Goal: Task Accomplishment & Management: Complete application form

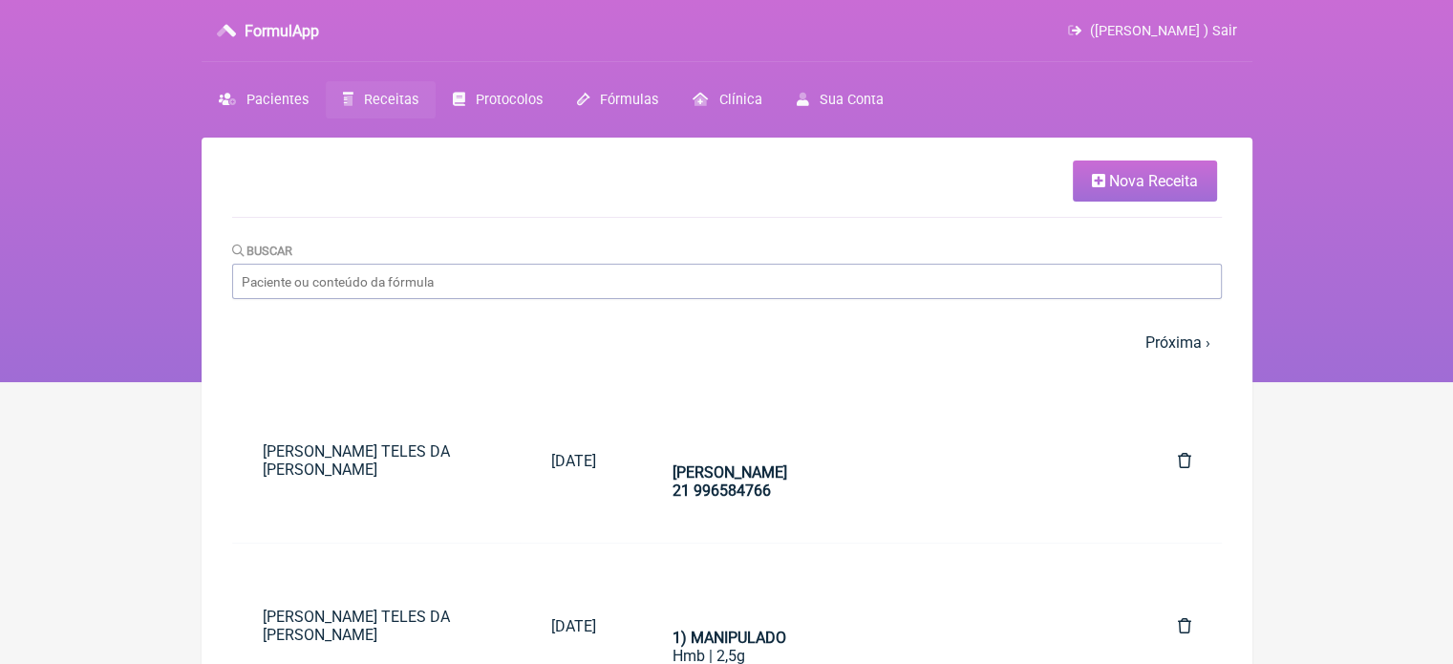
click at [1147, 172] on span "Nova Receita" at bounding box center [1153, 181] width 89 height 18
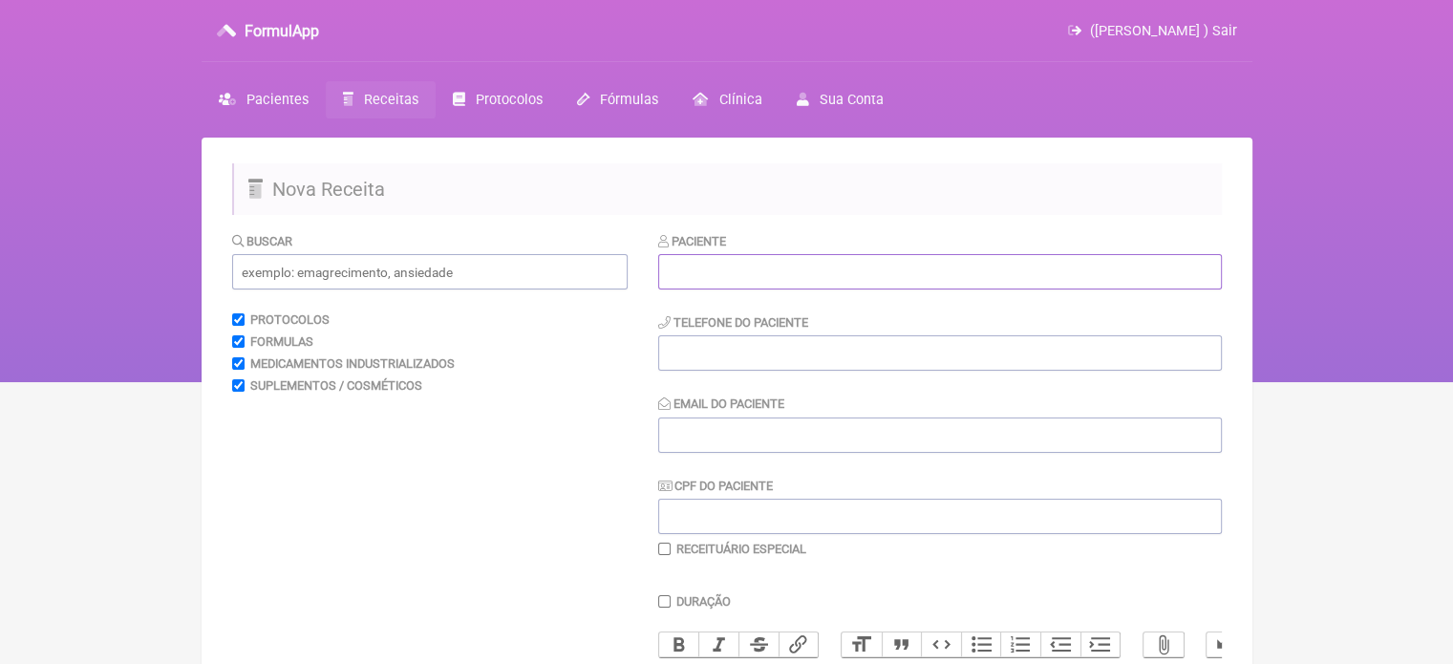
click at [791, 276] on input "text" at bounding box center [940, 271] width 564 height 35
paste input "[PERSON_NAME]"
type input "[PERSON_NAME]"
click at [737, 359] on input "tel" at bounding box center [940, 352] width 564 height 35
type input "21987022669"
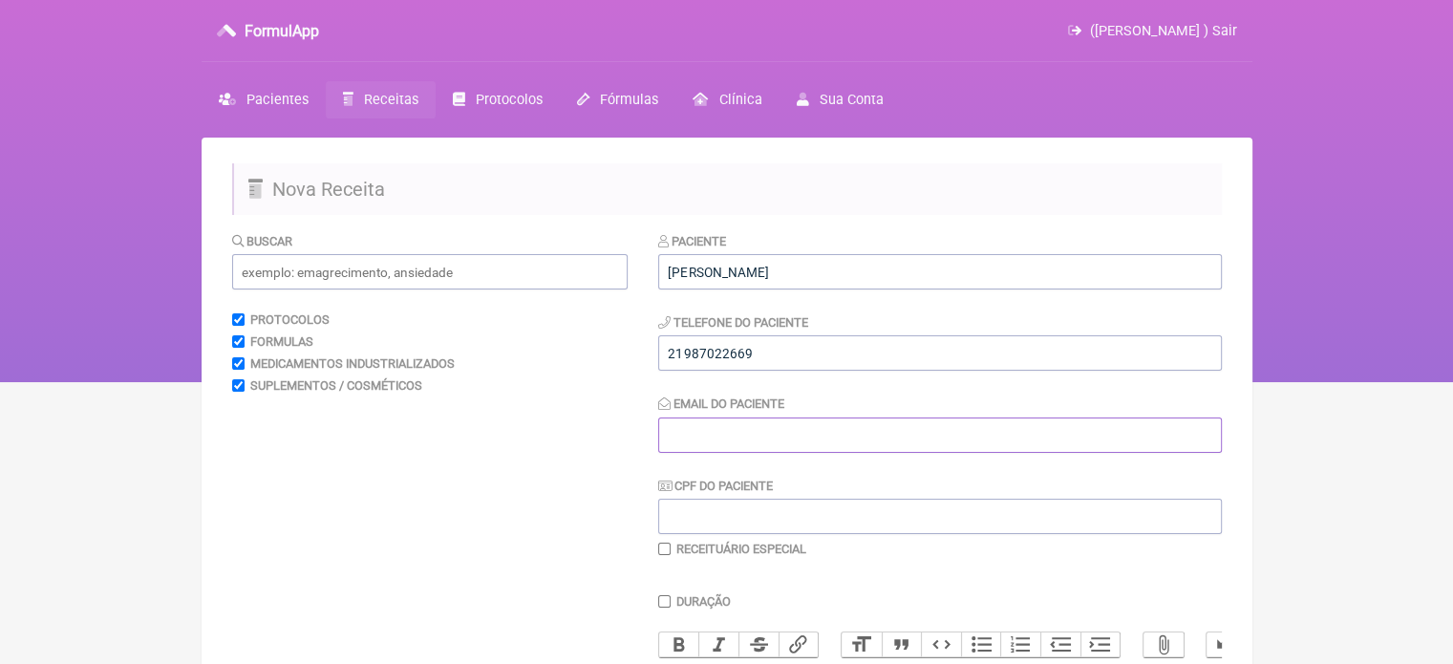
click at [939, 436] on input "Email do Paciente" at bounding box center [940, 434] width 564 height 35
type input "X@X"
click at [446, 266] on input "text" at bounding box center [429, 271] width 395 height 35
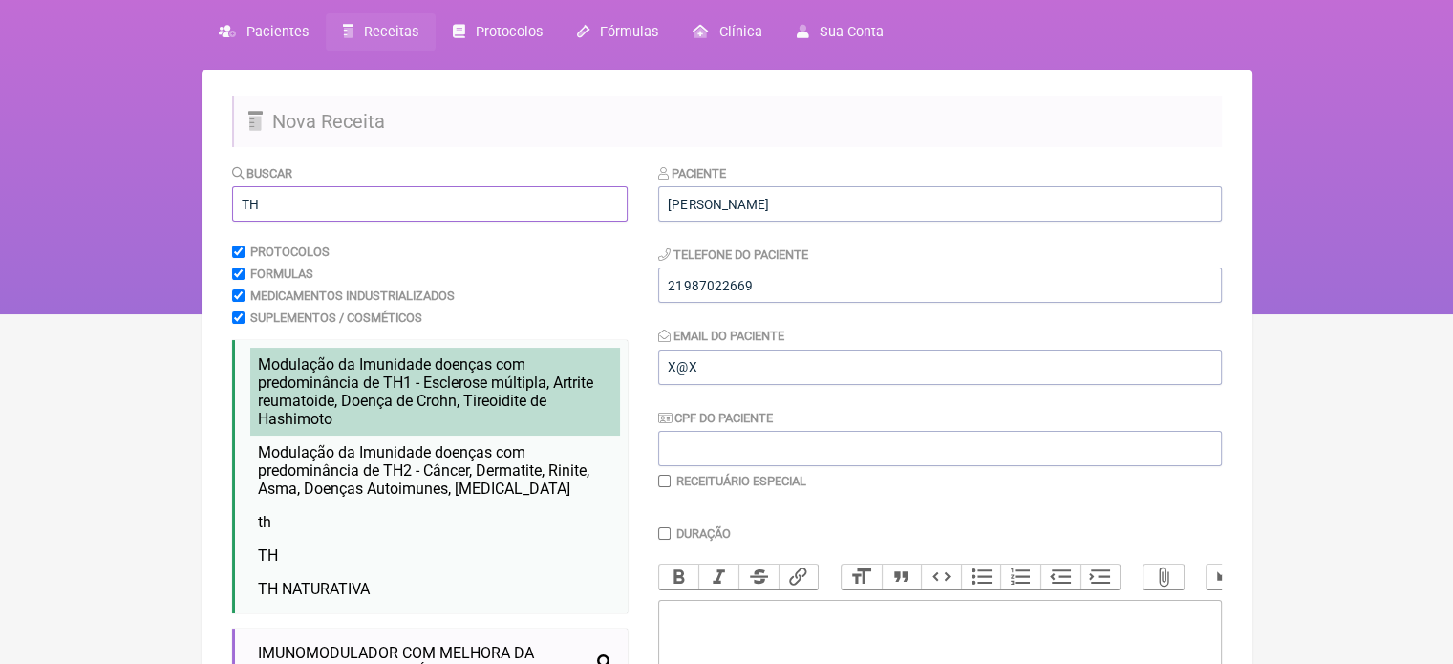
scroll to position [191, 0]
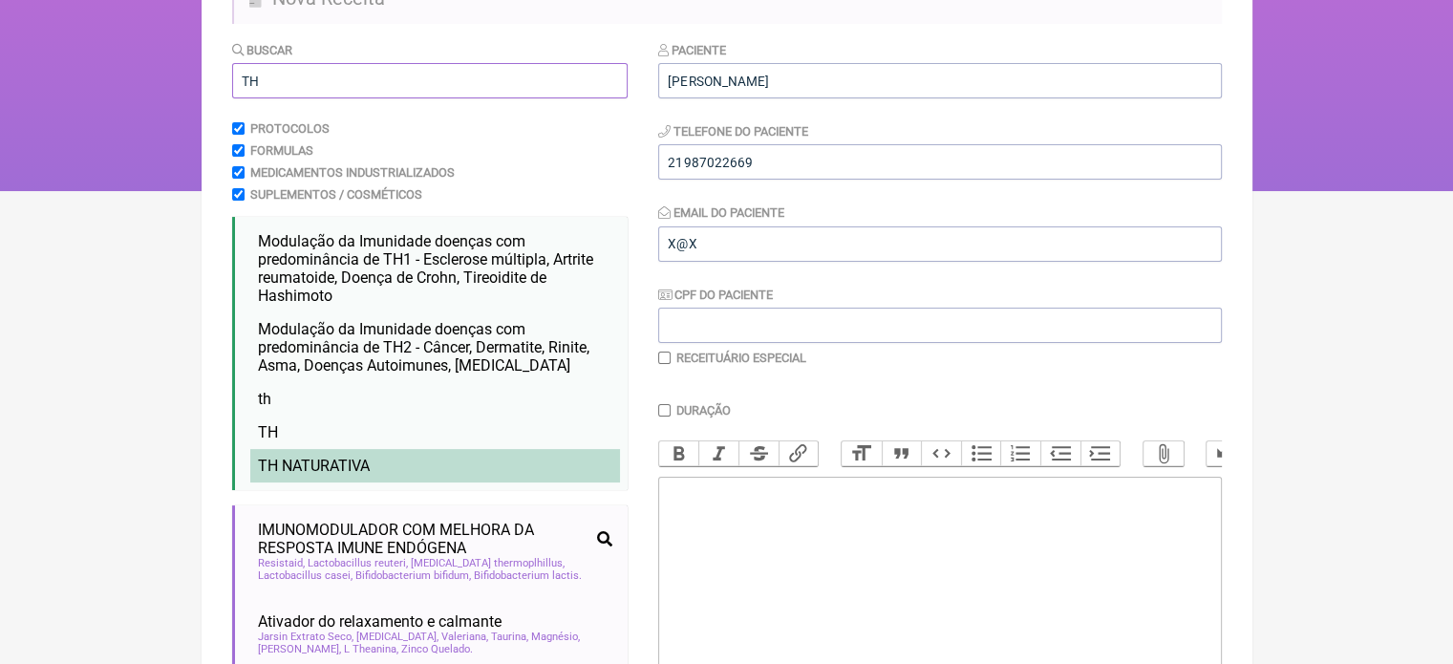
type input "TH"
click at [367, 470] on span "TH NATURATIVA" at bounding box center [314, 466] width 112 height 18
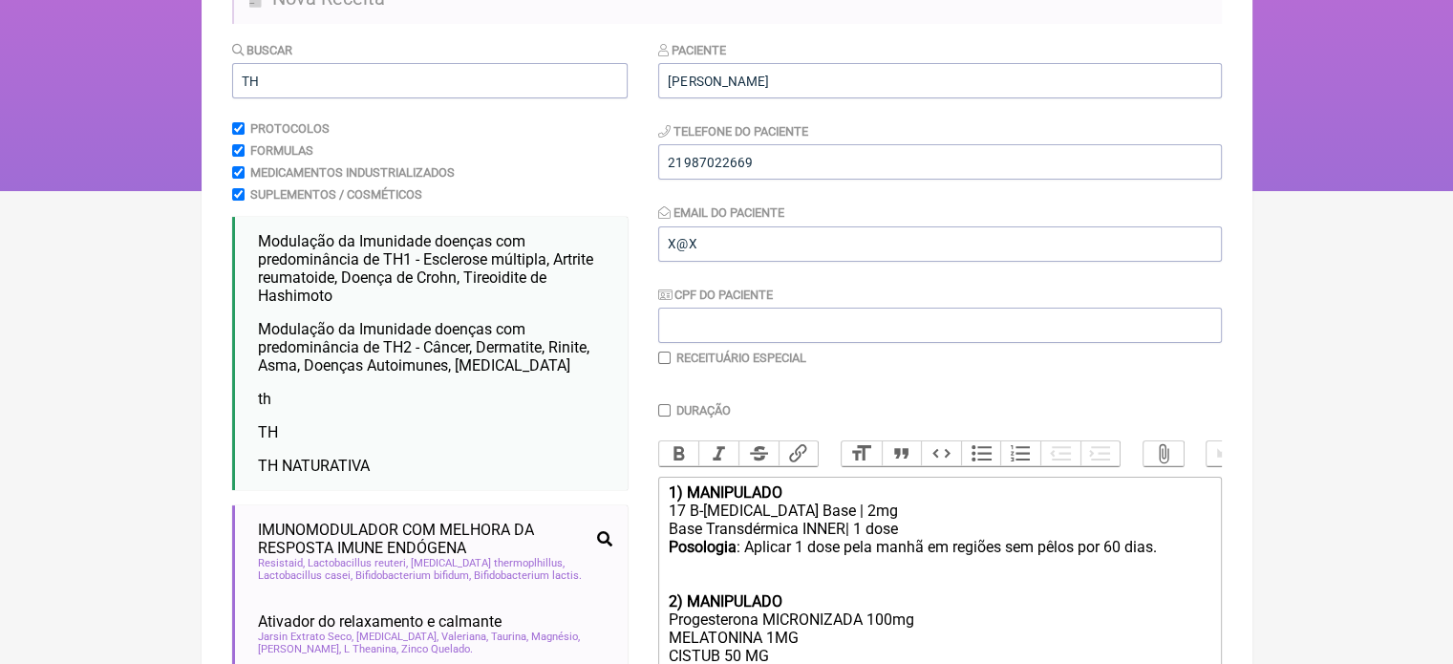
scroll to position [287, 0]
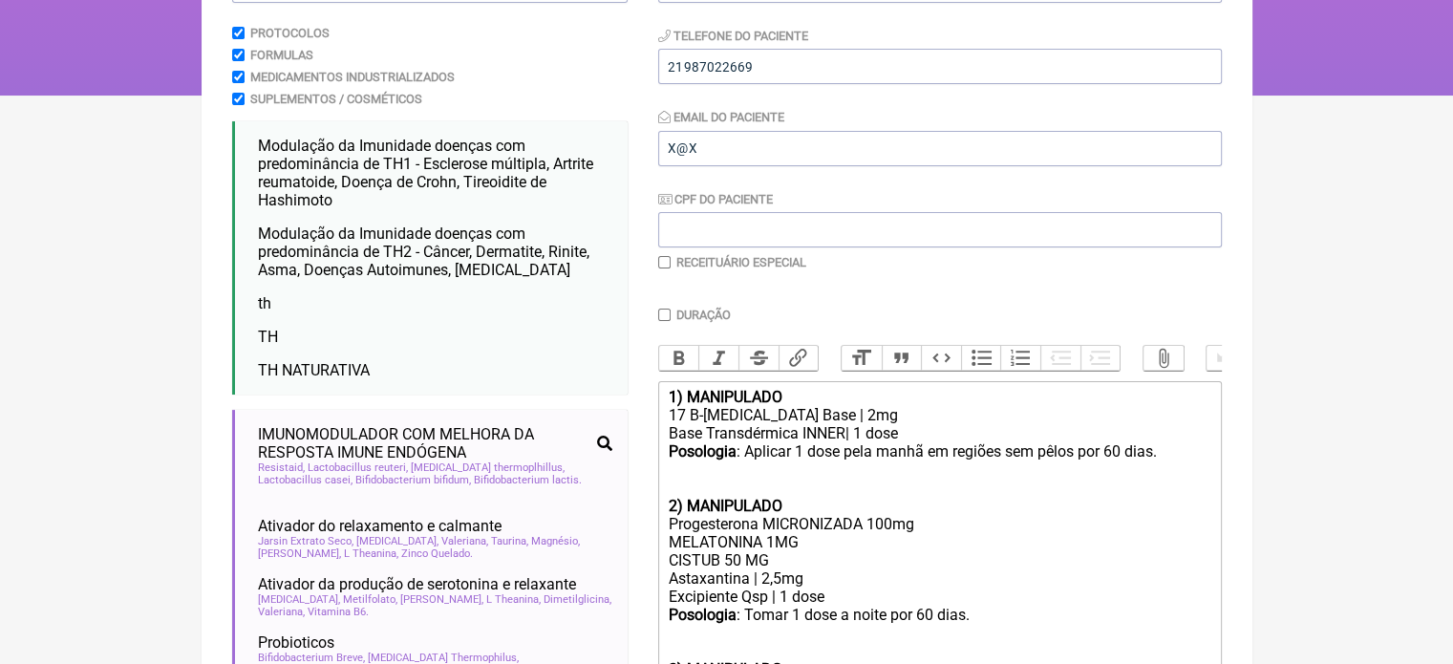
click at [665, 263] on input "checkbox" at bounding box center [664, 262] width 12 height 12
checkbox input "true"
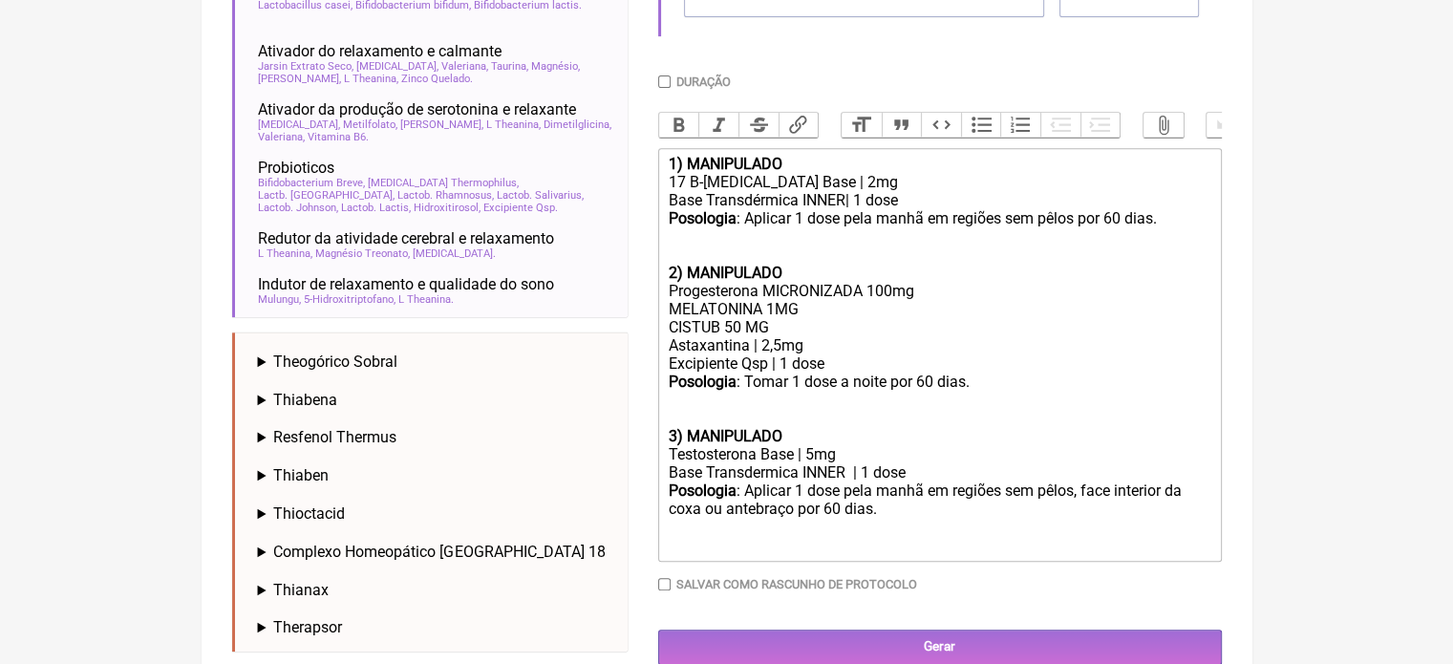
scroll to position [764, 0]
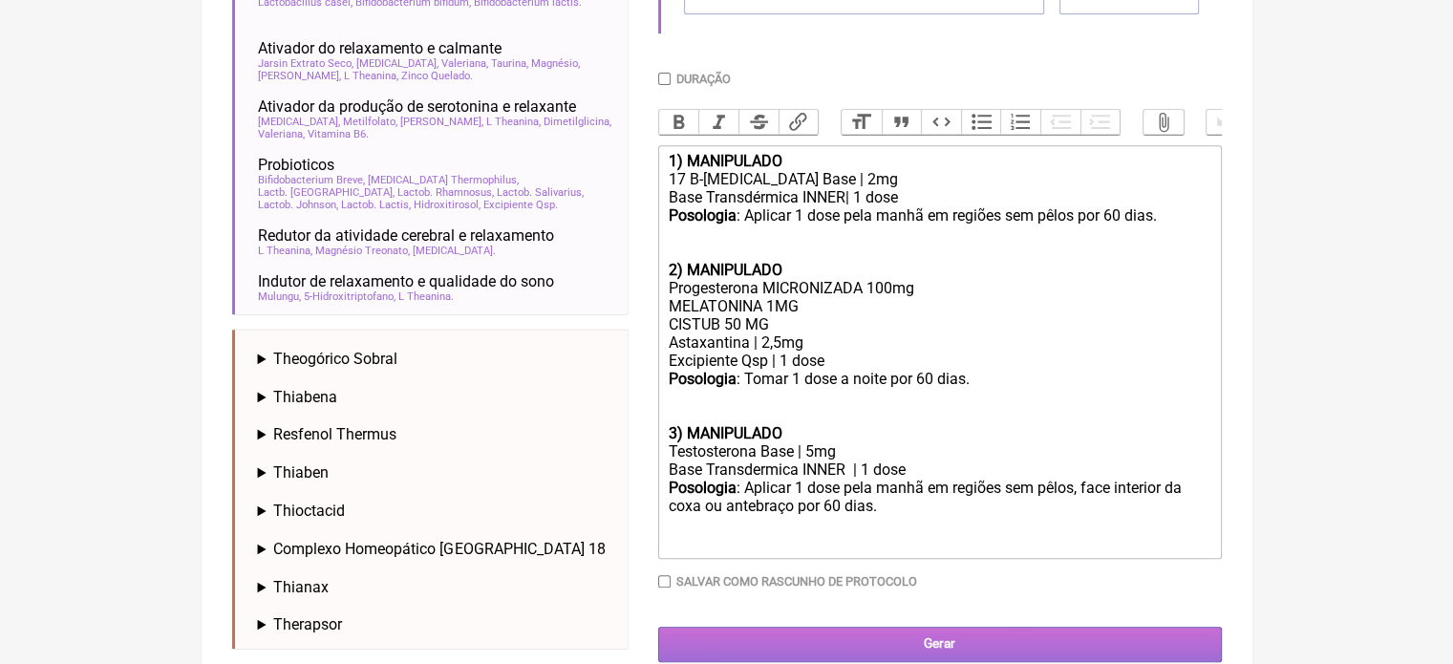
click at [957, 652] on input "Gerar" at bounding box center [940, 644] width 564 height 35
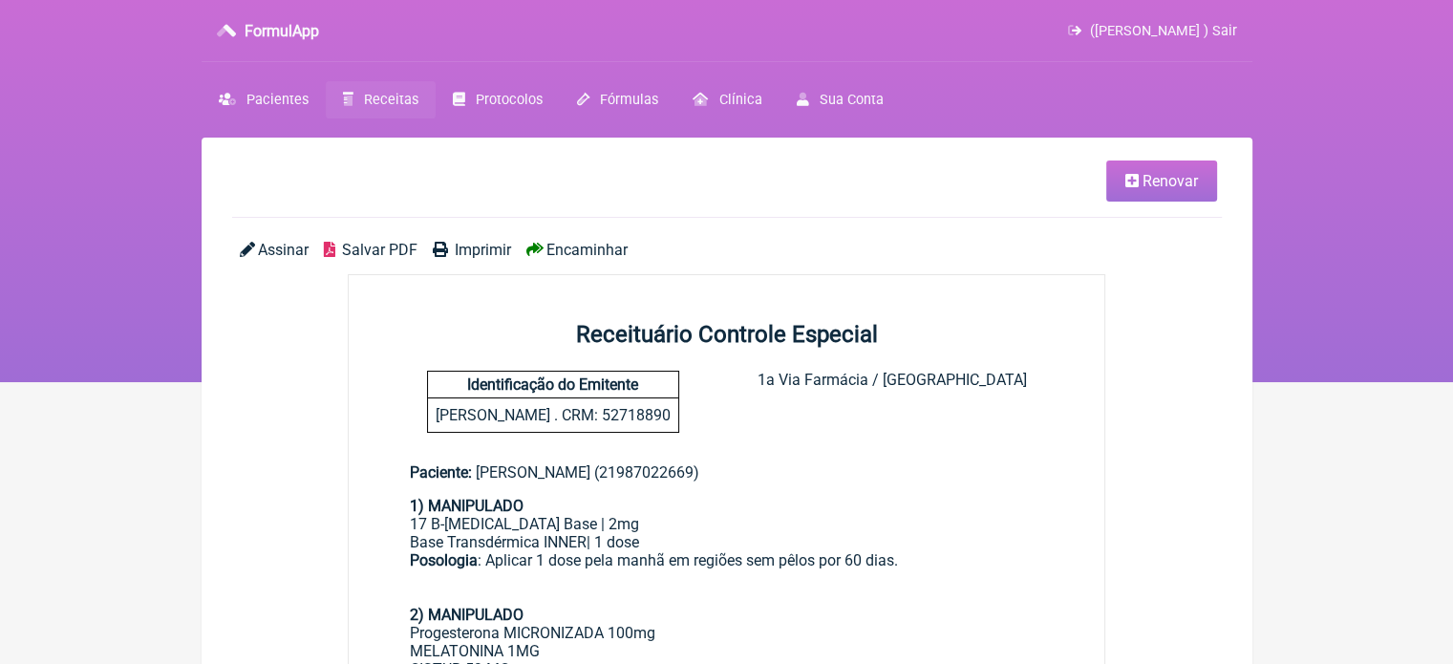
click at [476, 249] on span "Imprimir" at bounding box center [483, 250] width 56 height 18
click at [394, 95] on span "Receitas" at bounding box center [391, 100] width 54 height 16
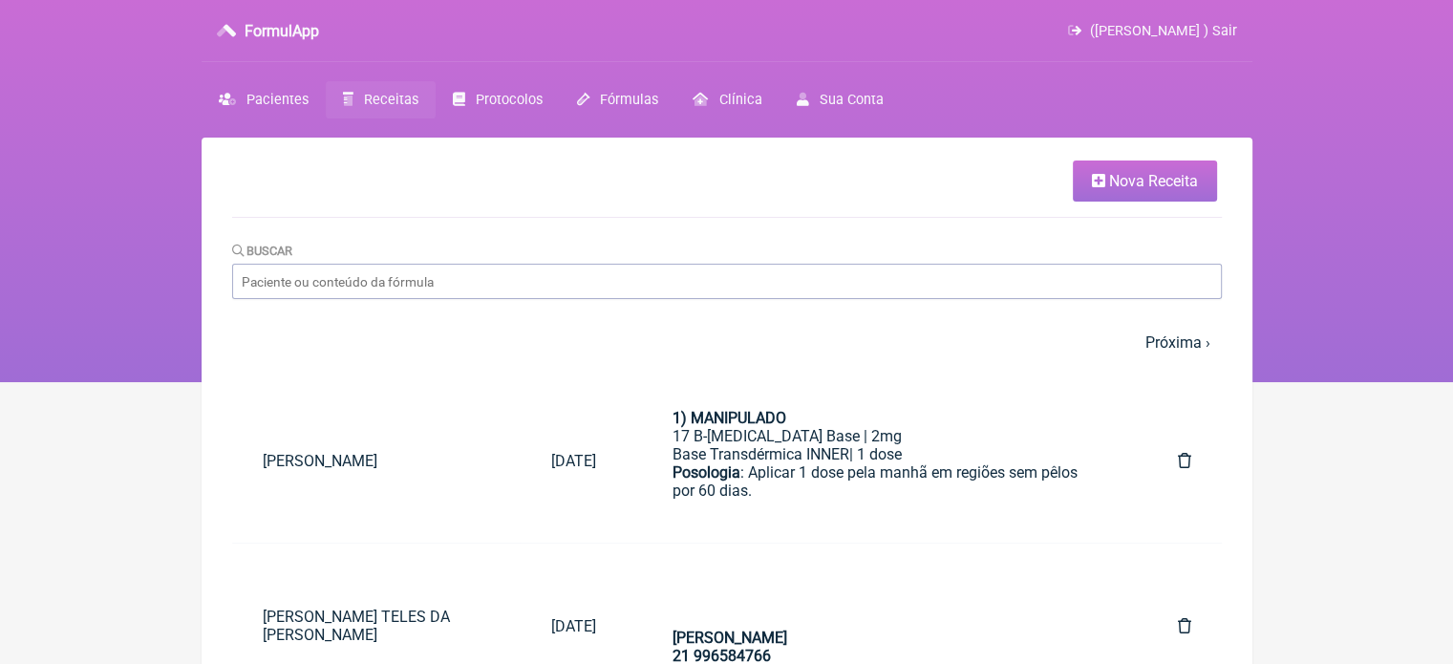
drag, startPoint x: 1123, startPoint y: 173, endPoint x: 1104, endPoint y: 190, distance: 25.7
click at [1124, 173] on span "Nova Receita" at bounding box center [1153, 181] width 89 height 18
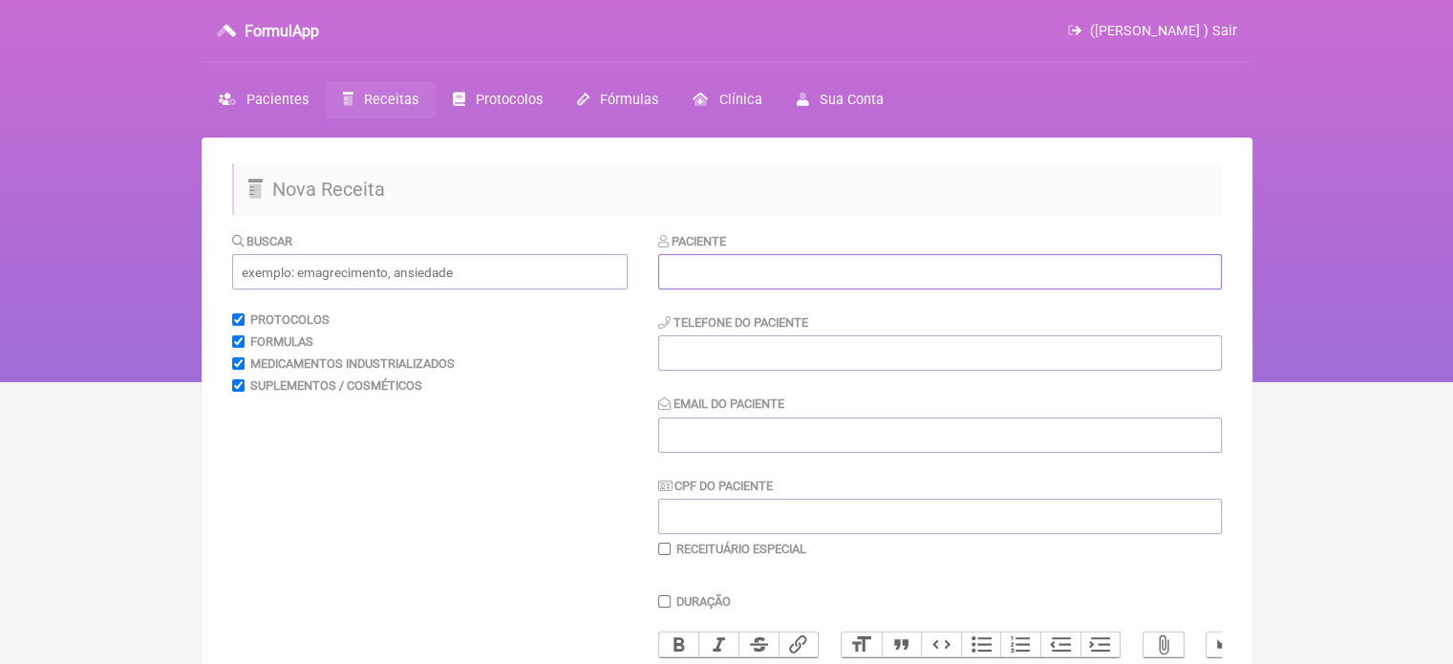
click at [713, 261] on input "text" at bounding box center [940, 271] width 564 height 35
paste input "[PERSON_NAME]"
type input "[PERSON_NAME]"
click at [714, 357] on input "tel" at bounding box center [940, 352] width 564 height 35
type input "21"
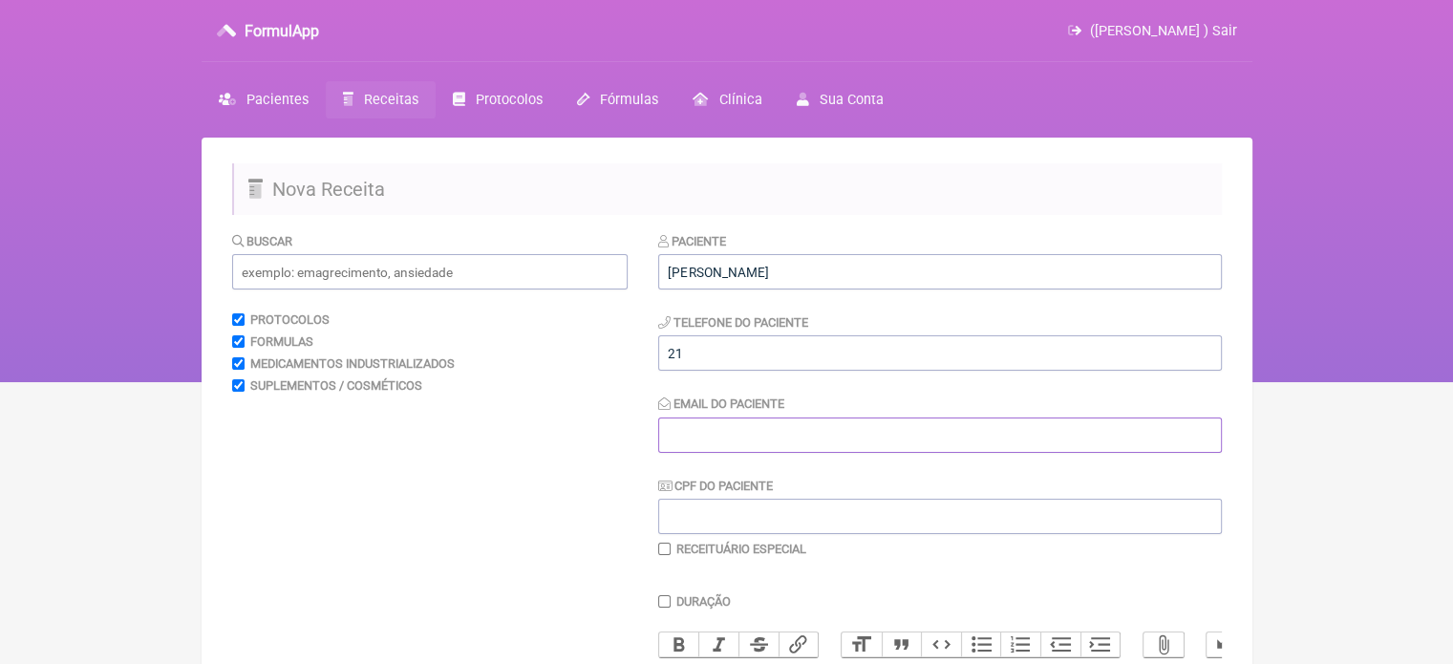
click at [679, 423] on input "Email do Paciente" at bounding box center [940, 434] width 564 height 35
type input "X@X"
click at [427, 263] on input "text" at bounding box center [429, 271] width 395 height 35
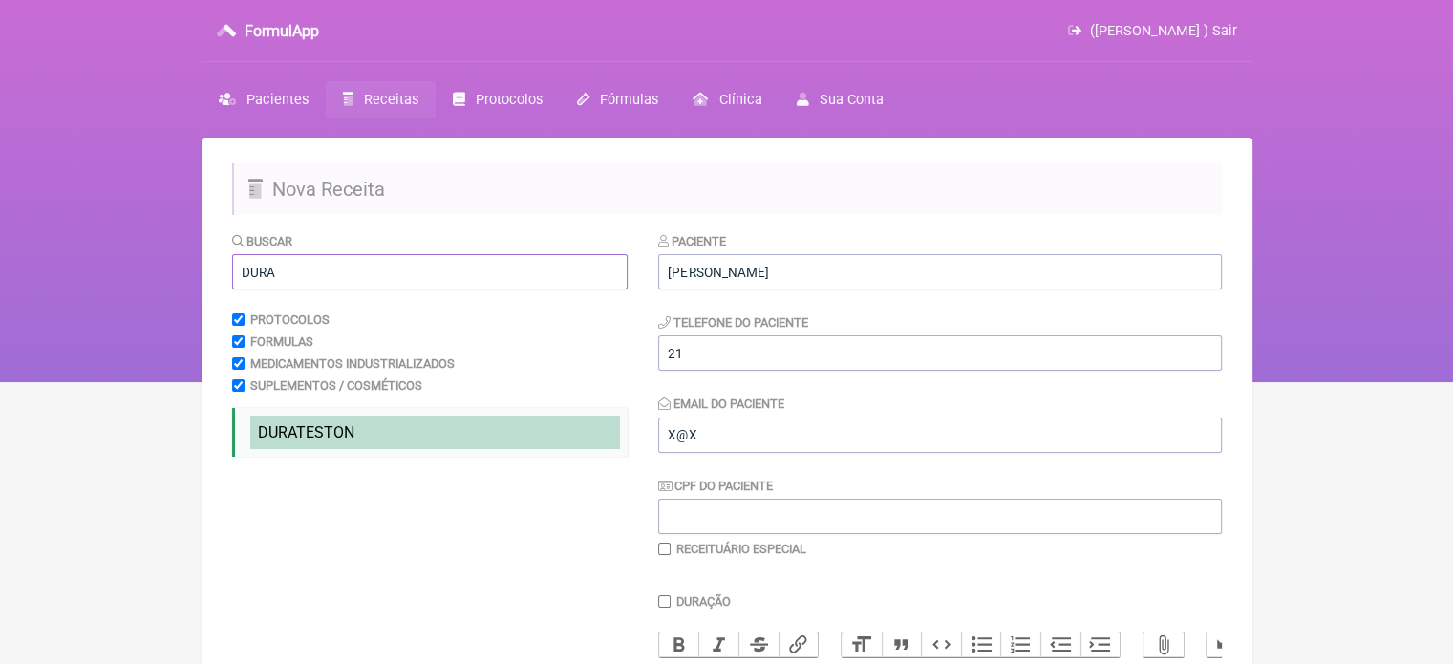
type input "DURA"
click at [337, 431] on span "DURATESTON" at bounding box center [306, 432] width 96 height 18
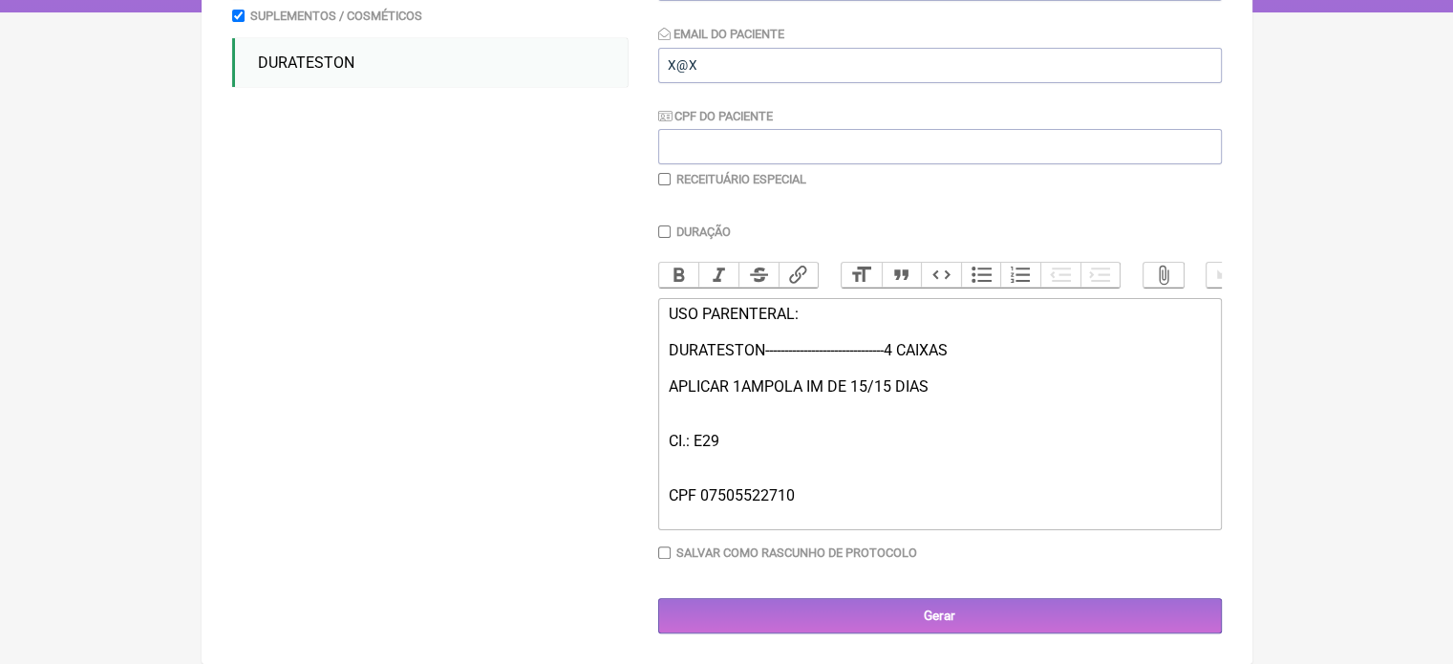
scroll to position [386, 0]
click at [860, 384] on div "USO PARENTERAL: DURATESTON-------------------------------4 CAIXAS APLICAR 1AMPO…" at bounding box center [939, 414] width 543 height 218
drag, startPoint x: 890, startPoint y: 380, endPoint x: 883, endPoint y: 390, distance: 12.2
click at [883, 390] on div "USO PARENTERAL: DURATESTON-------------------------------4 CAIXAS APLICAR 1AMPO…" at bounding box center [939, 414] width 543 height 218
type trix-editor "<div>USO PARENTERAL:<br><br>DURATESTON-------------------------------4 CAIXAS&n…"
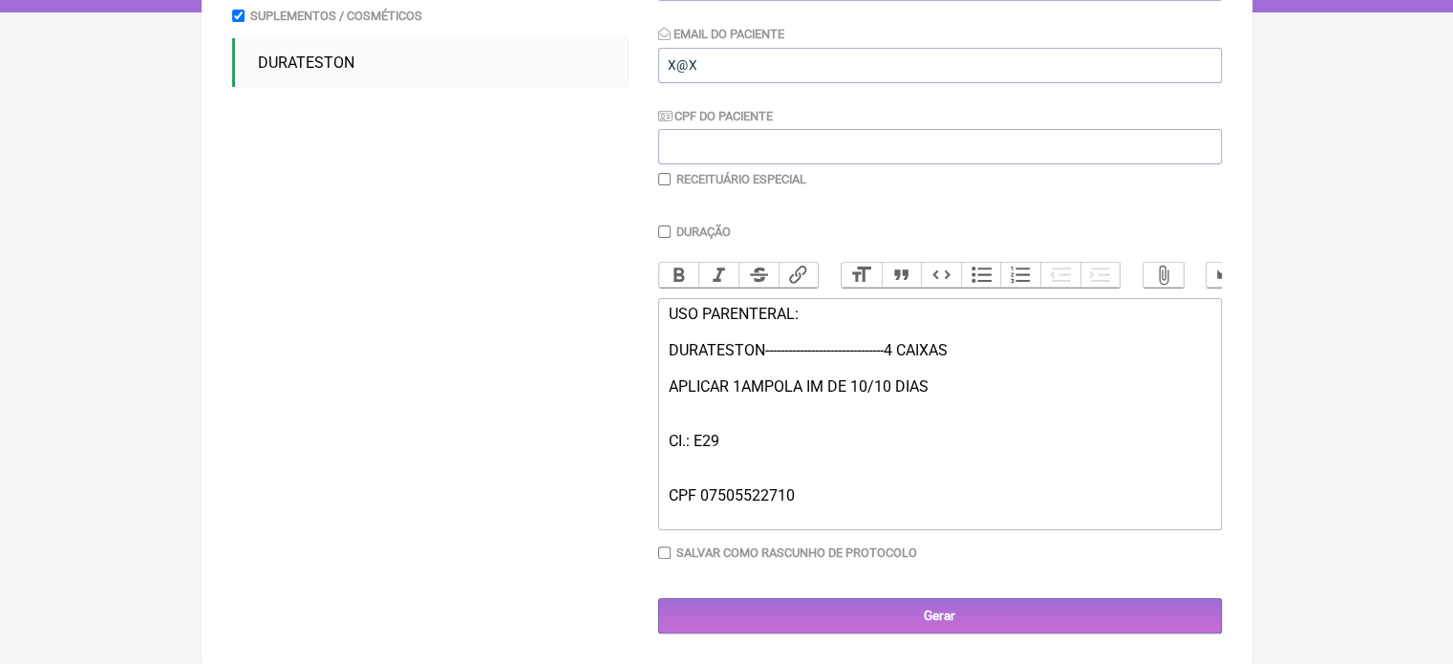
click at [661, 173] on input "checkbox" at bounding box center [664, 179] width 12 height 12
checkbox input "true"
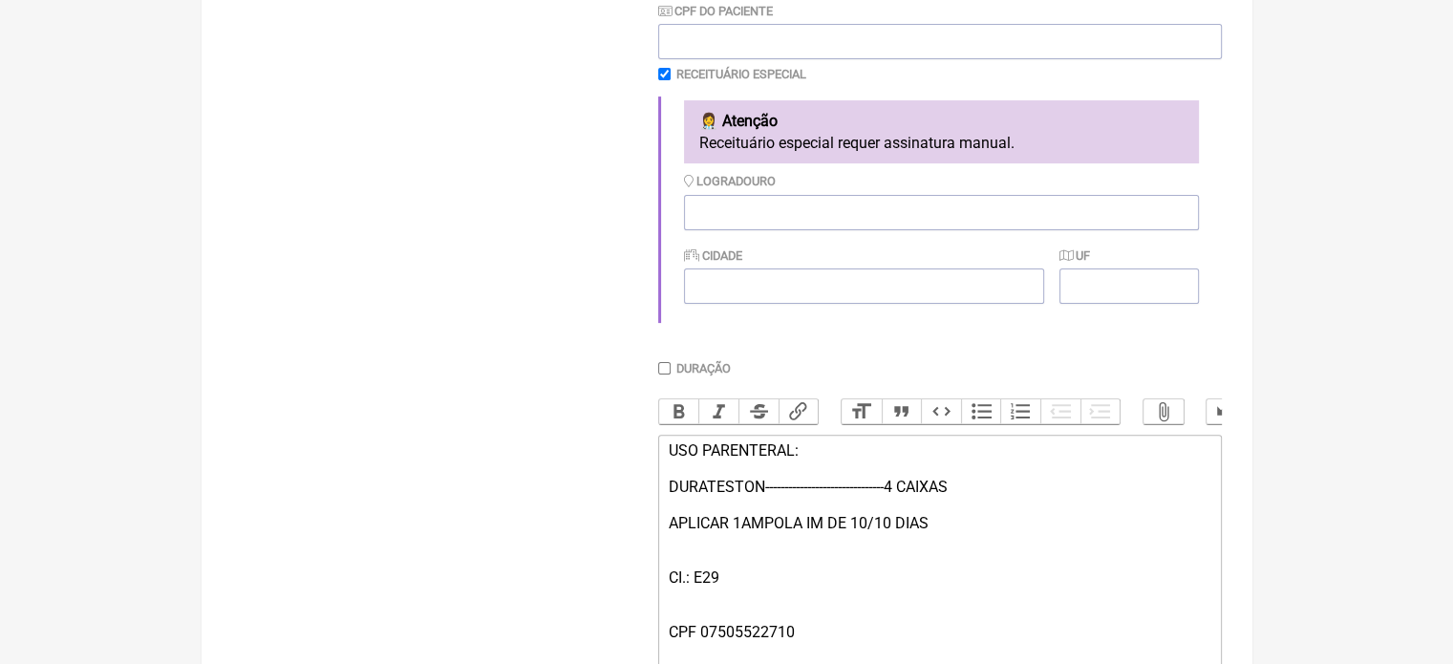
scroll to position [630, 0]
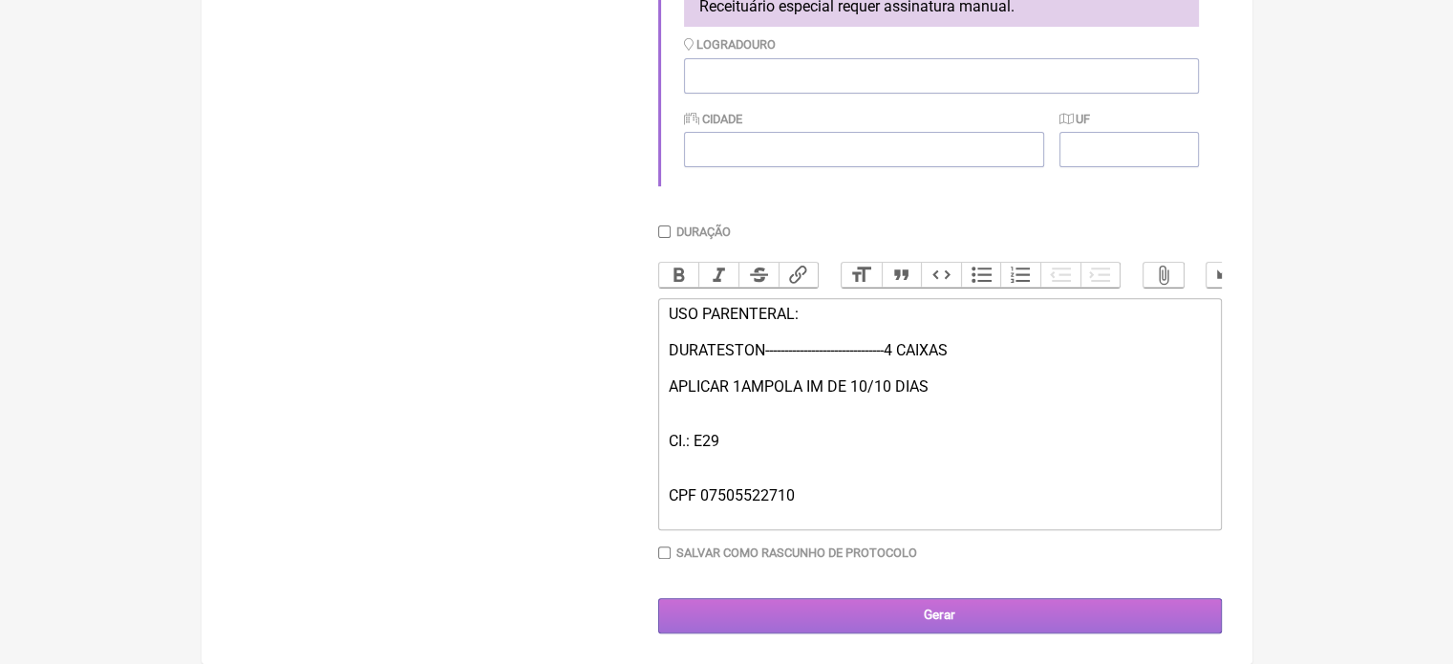
click at [816, 616] on input "Gerar" at bounding box center [940, 615] width 564 height 35
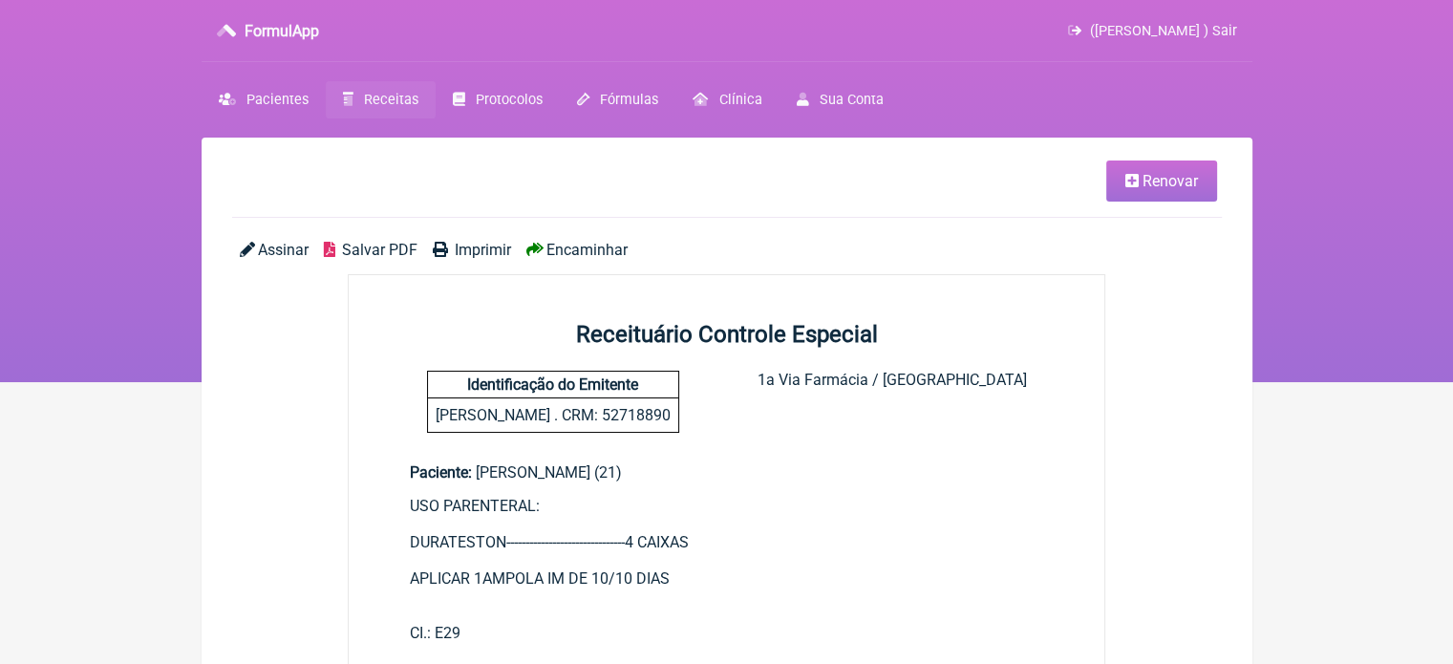
click at [455, 246] on span "Imprimir" at bounding box center [483, 250] width 56 height 18
